Goal: Information Seeking & Learning: Learn about a topic

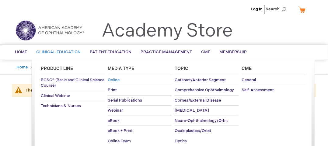
click at [111, 79] on span "Online" at bounding box center [114, 80] width 12 height 5
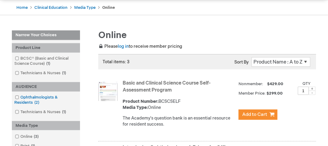
scroll to position [30, 0]
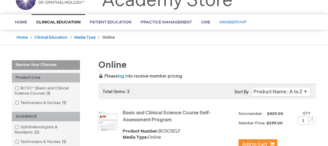
click at [219, 21] on span "Membership" at bounding box center [232, 22] width 27 height 5
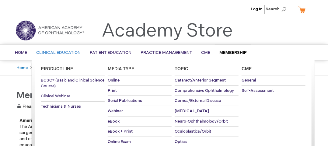
click at [55, 53] on span "Clinical Education" at bounding box center [58, 52] width 44 height 5
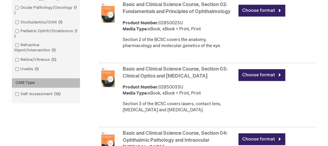
scroll to position [438, 0]
